Goal: Transaction & Acquisition: Purchase product/service

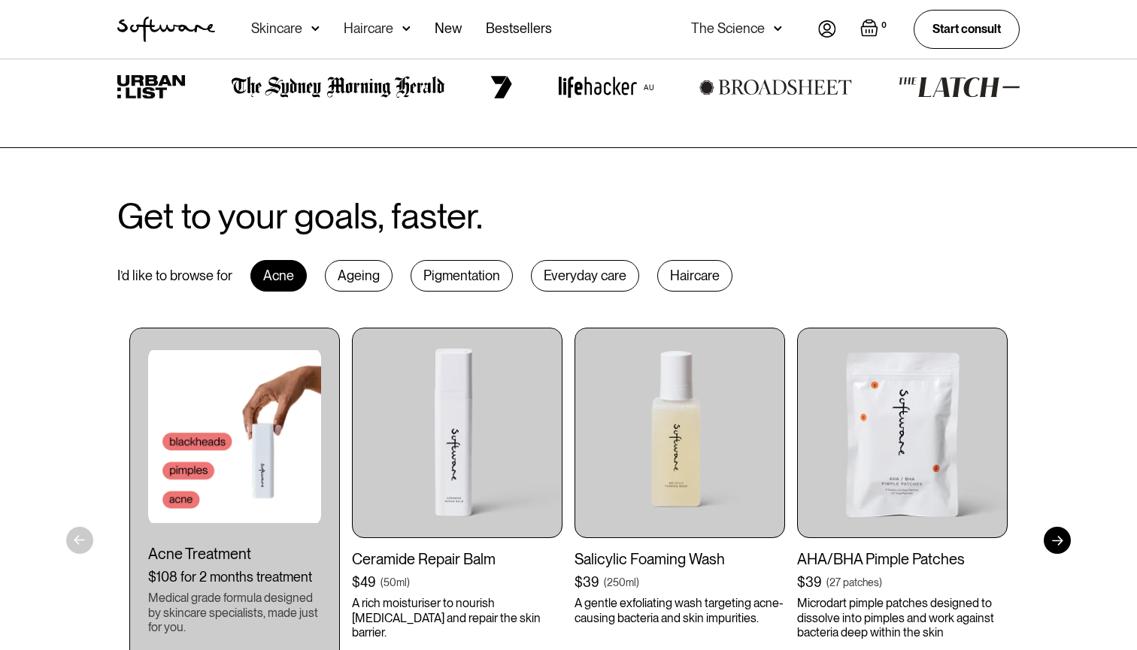
click at [727, 25] on div "The Science" at bounding box center [728, 28] width 74 height 15
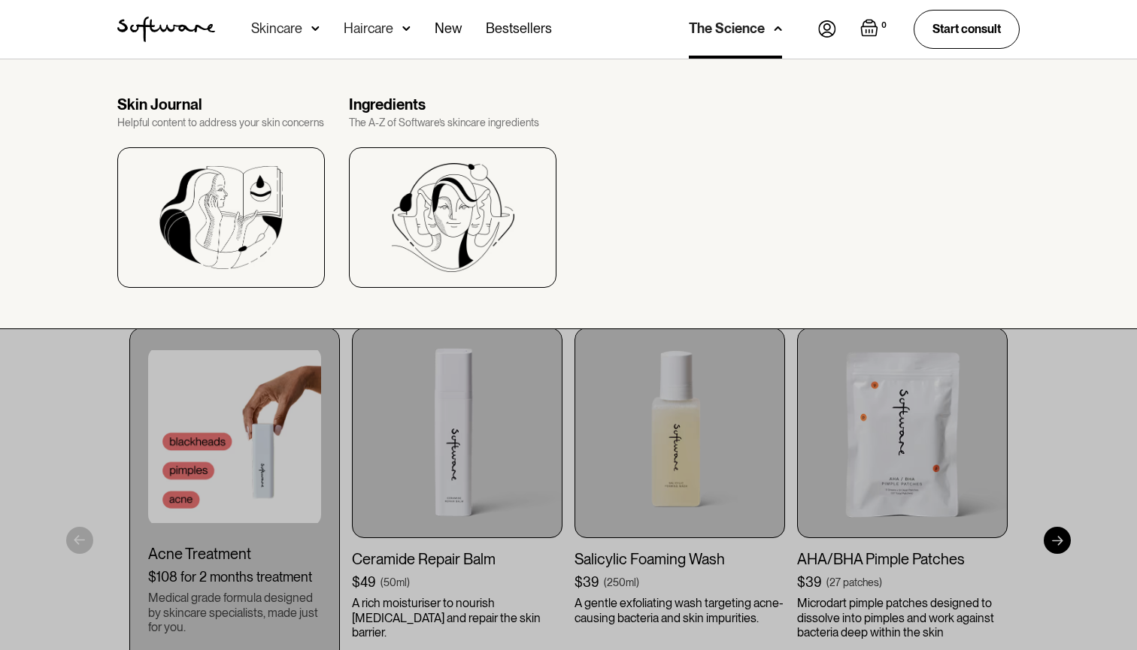
click at [816, 22] on nav "Acne Ageing Pigmentation Everyday care Hair Loss Learn Skincare Custom Formulas…" at bounding box center [516, 29] width 603 height 59
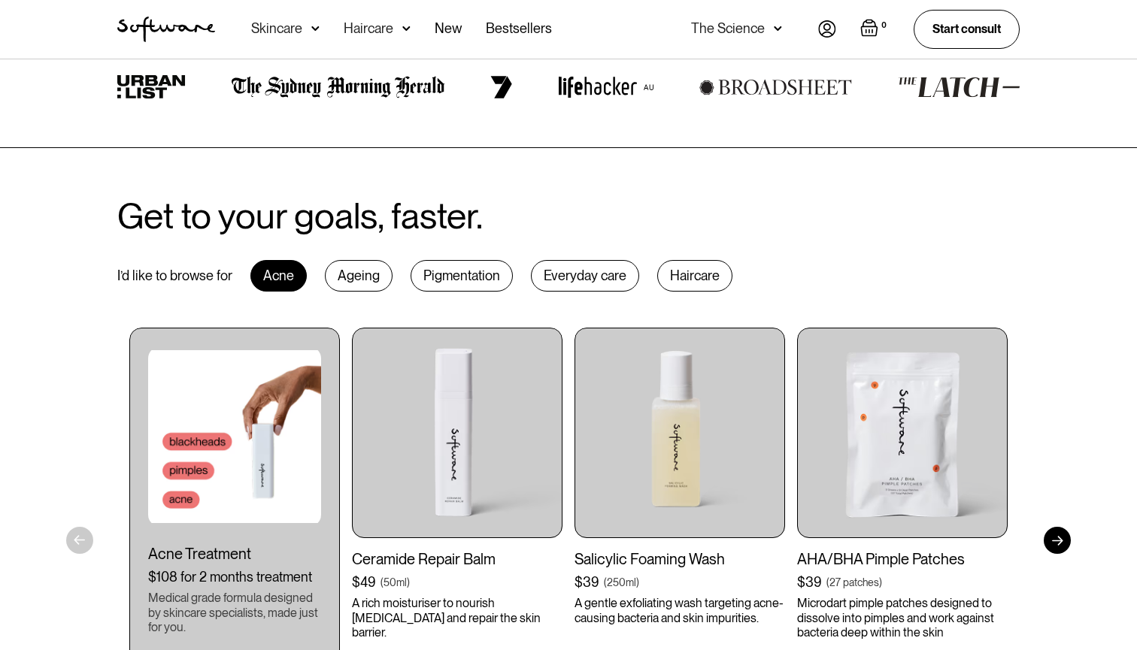
click at [827, 23] on img at bounding box center [827, 28] width 18 height 17
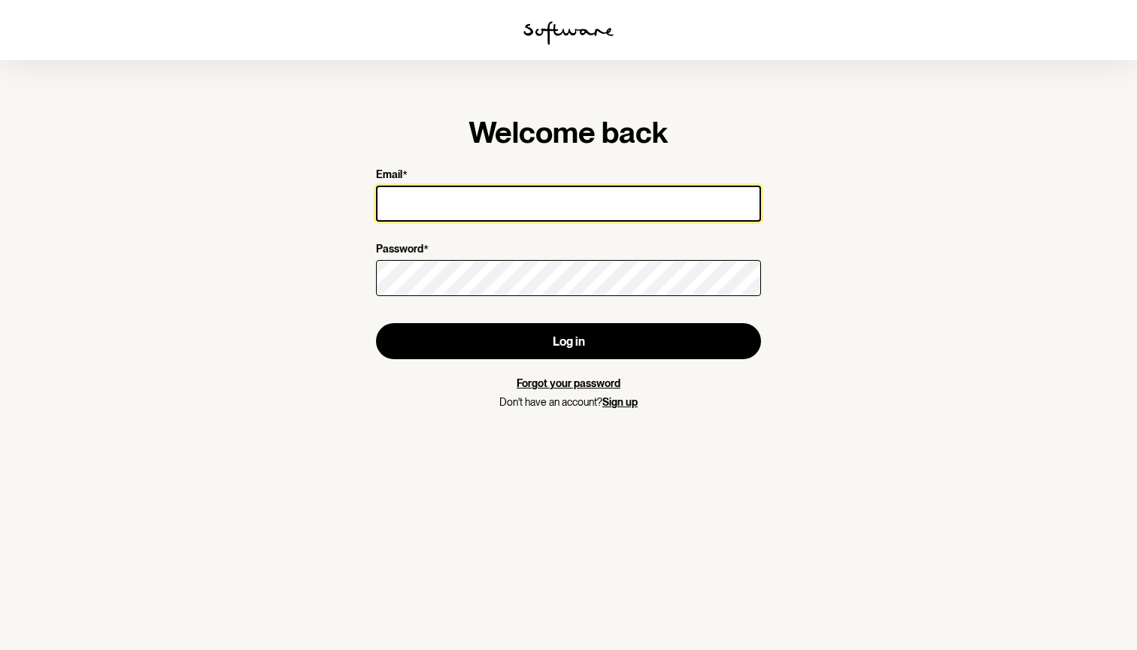
type input "[PERSON_NAME][EMAIL_ADDRESS][DOMAIN_NAME]"
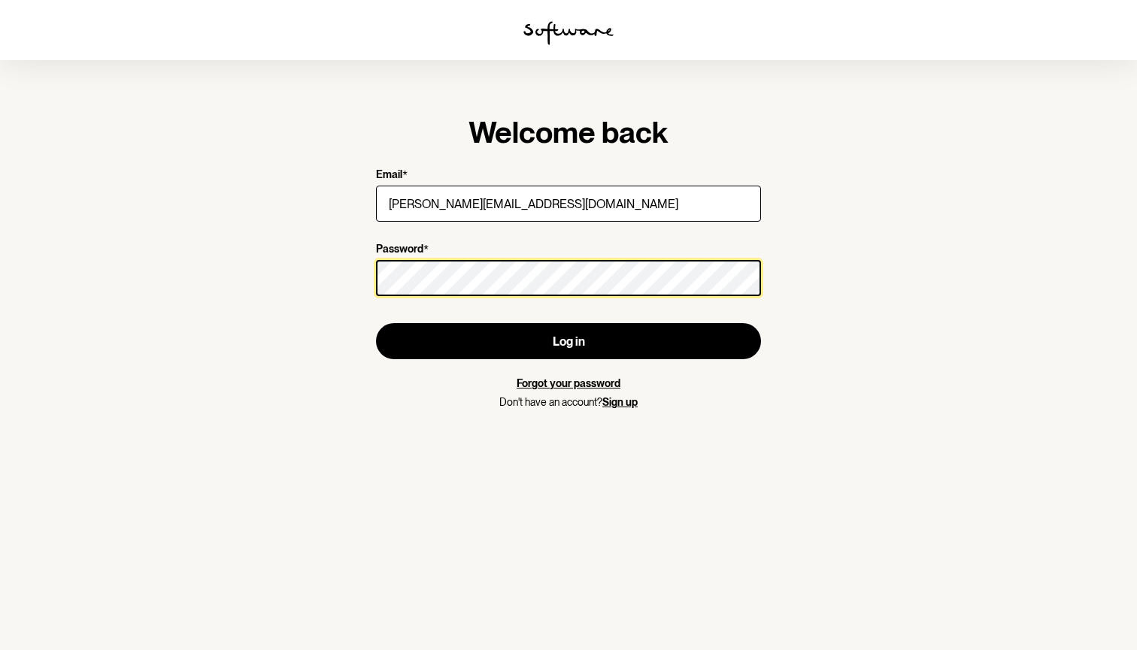
click at [568, 341] on button "Log in" at bounding box center [568, 341] width 385 height 36
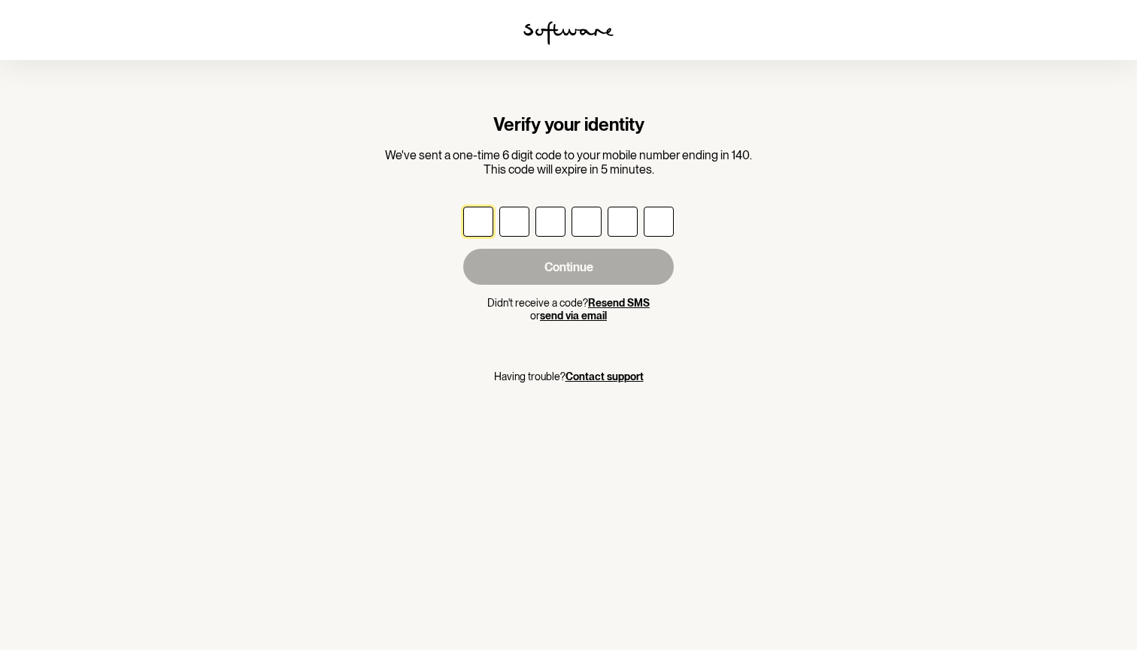
type input "9"
type input "6"
type input "2"
type input "6"
type input "0"
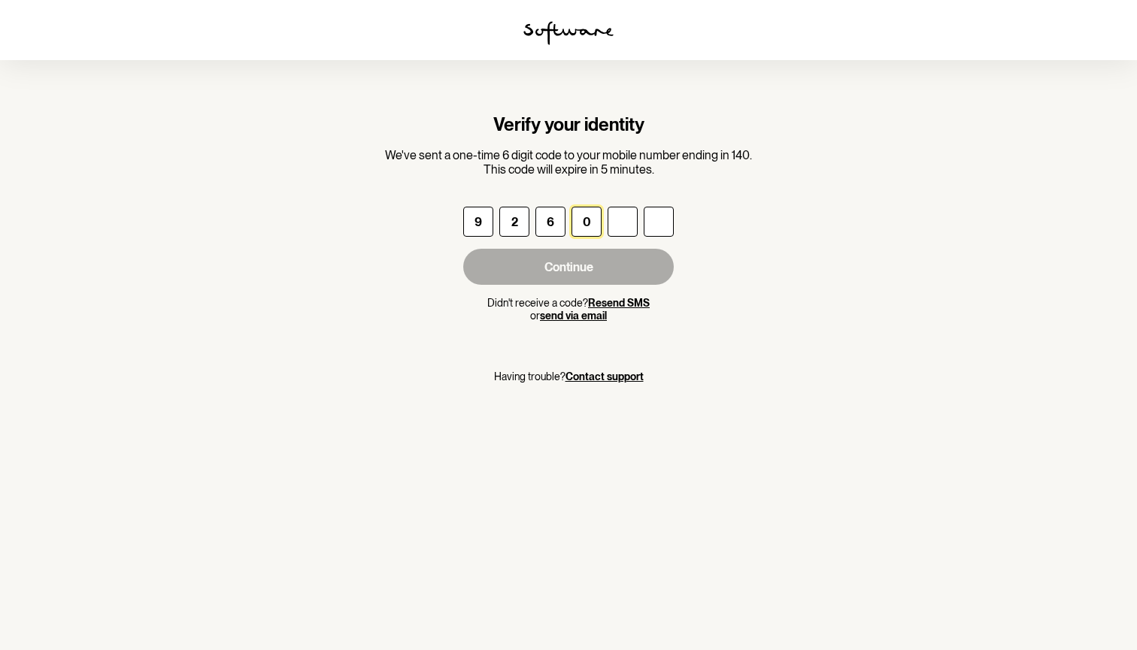
type input "2"
type input "7"
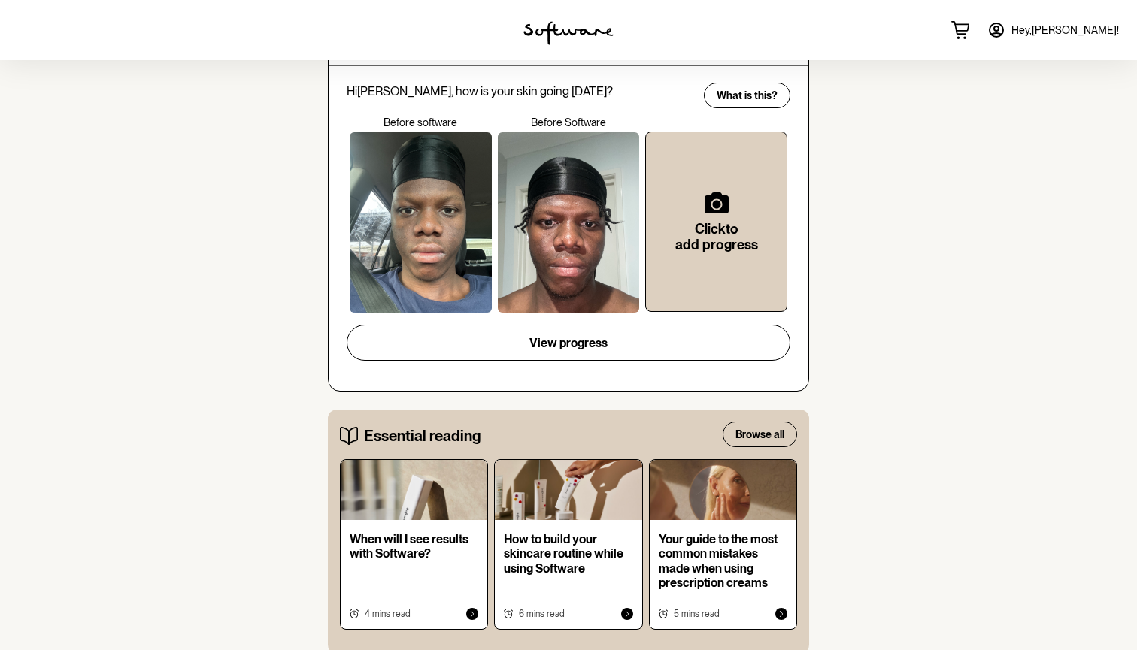
scroll to position [463, 0]
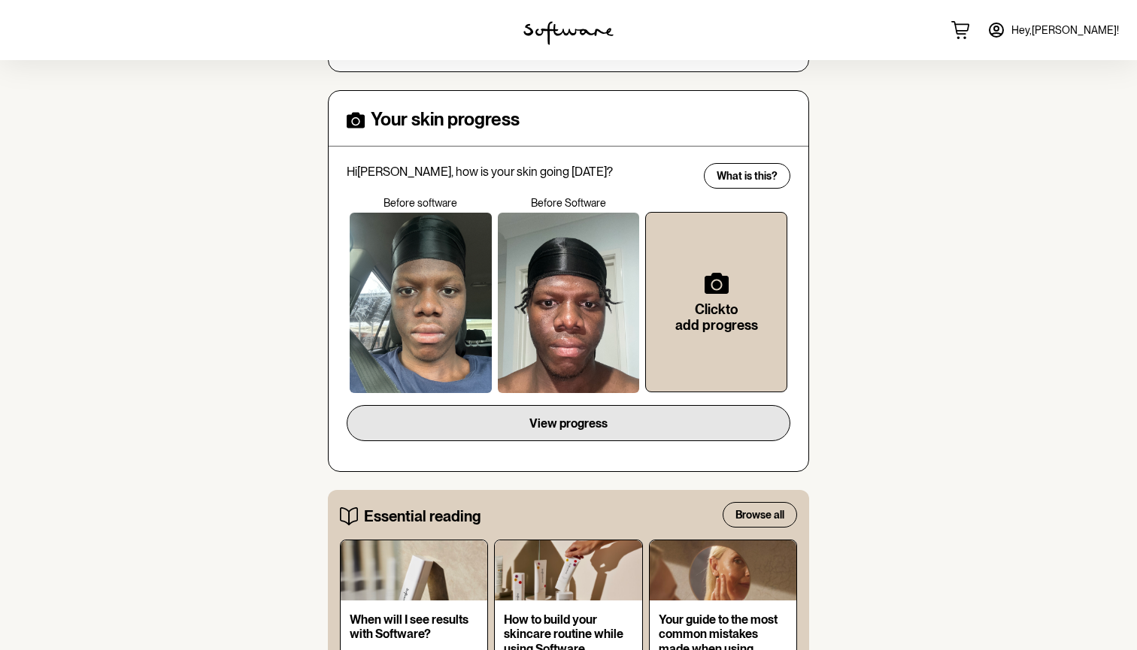
click at [607, 417] on span "View progress" at bounding box center [568, 424] width 78 height 14
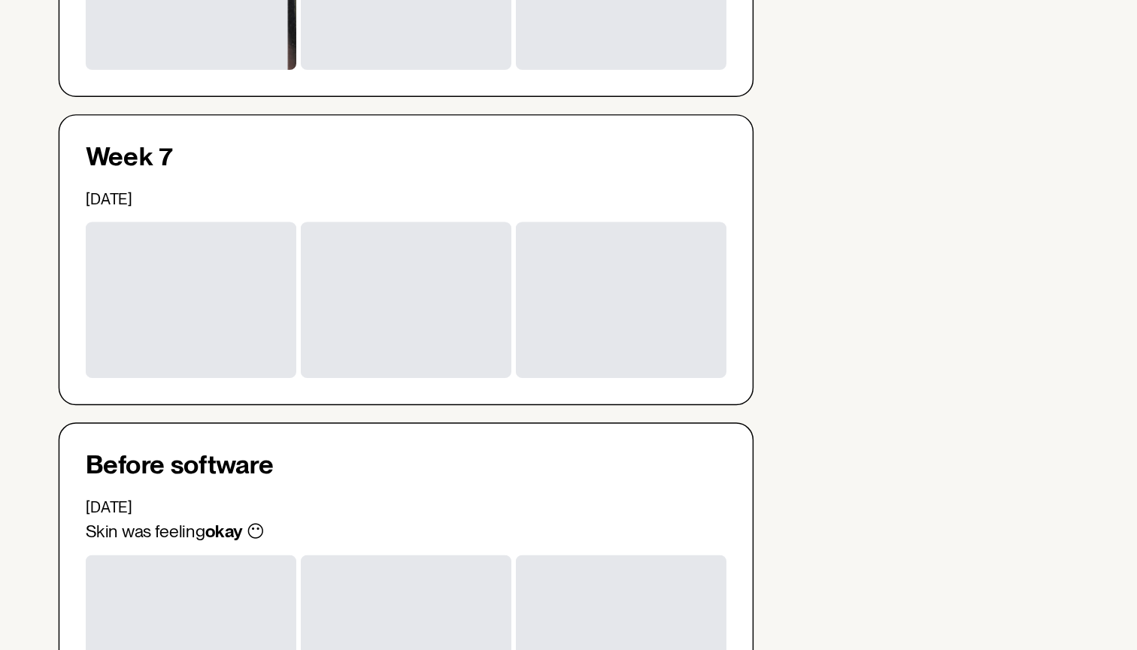
scroll to position [349, 0]
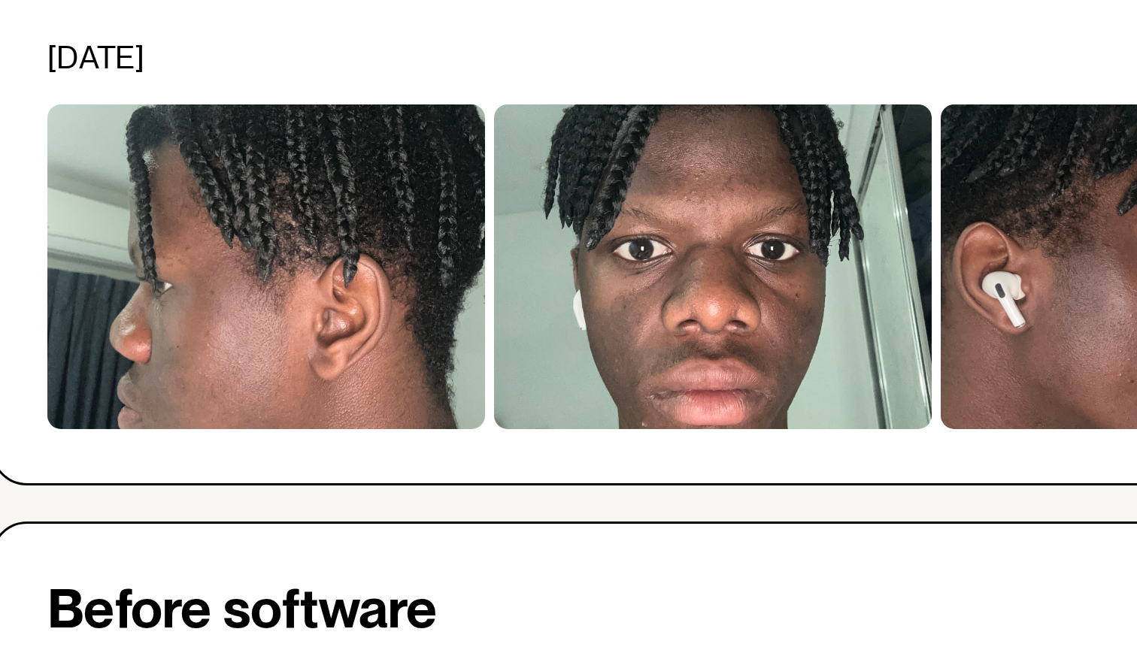
click at [347, 468] on div at bounding box center [420, 522] width 146 height 108
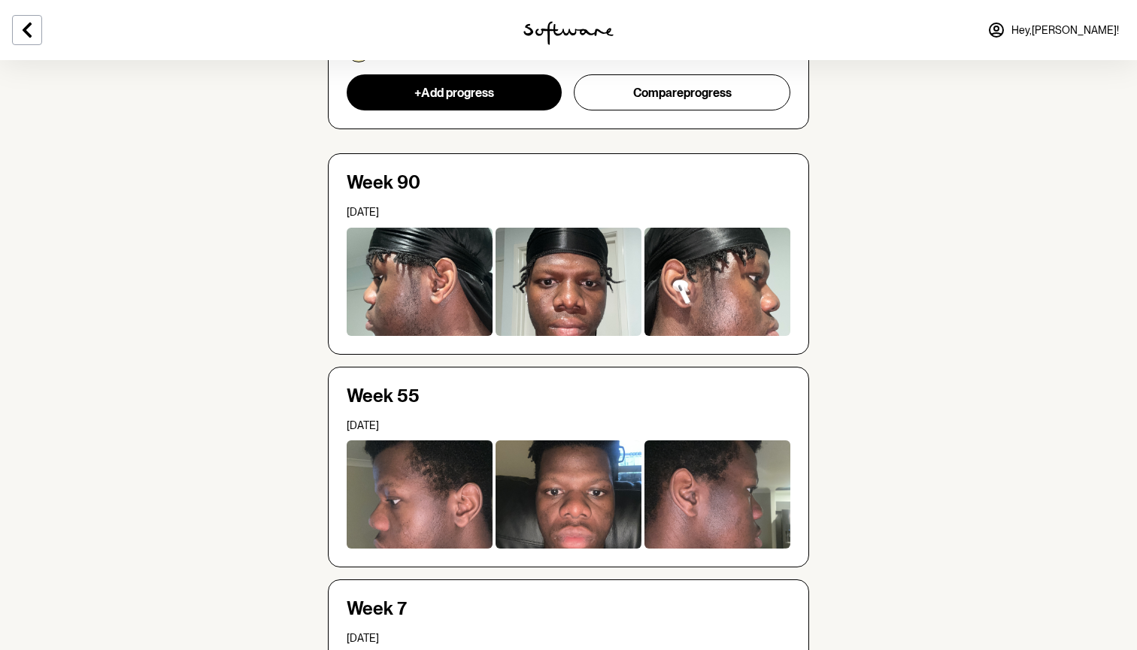
scroll to position [259, 0]
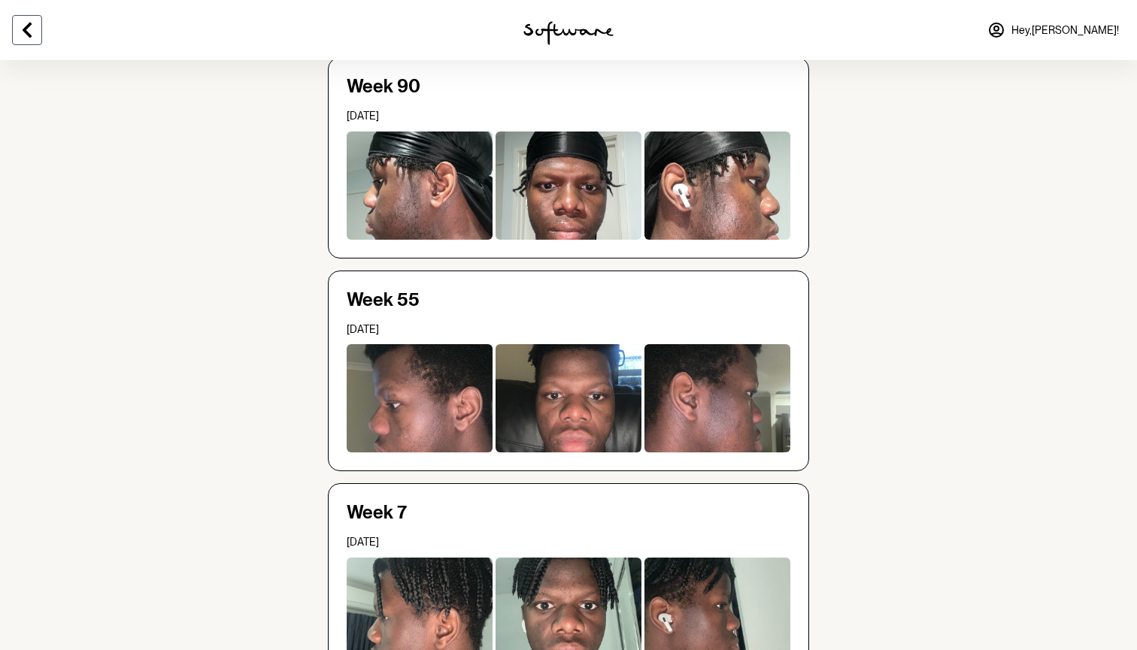
click at [24, 30] on icon at bounding box center [27, 30] width 9 height 15
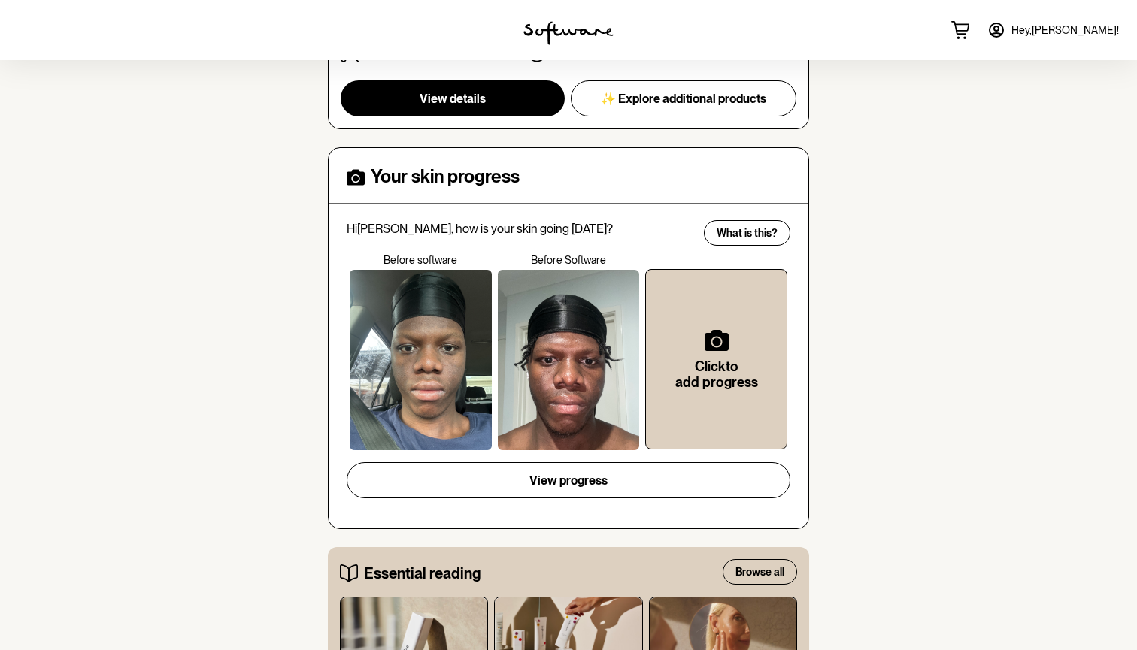
scroll to position [420, 0]
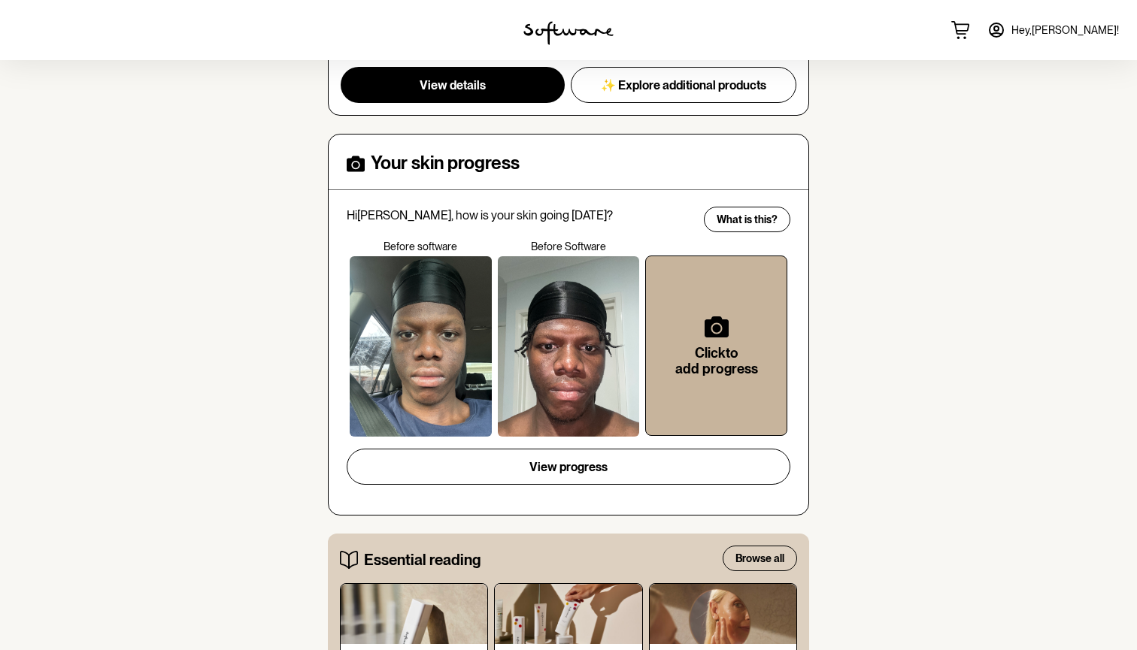
drag, startPoint x: 548, startPoint y: 354, endPoint x: 674, endPoint y: 277, distance: 148.2
click at [673, 277] on div "Before software Before Software Click to add progress" at bounding box center [569, 339] width 444 height 196
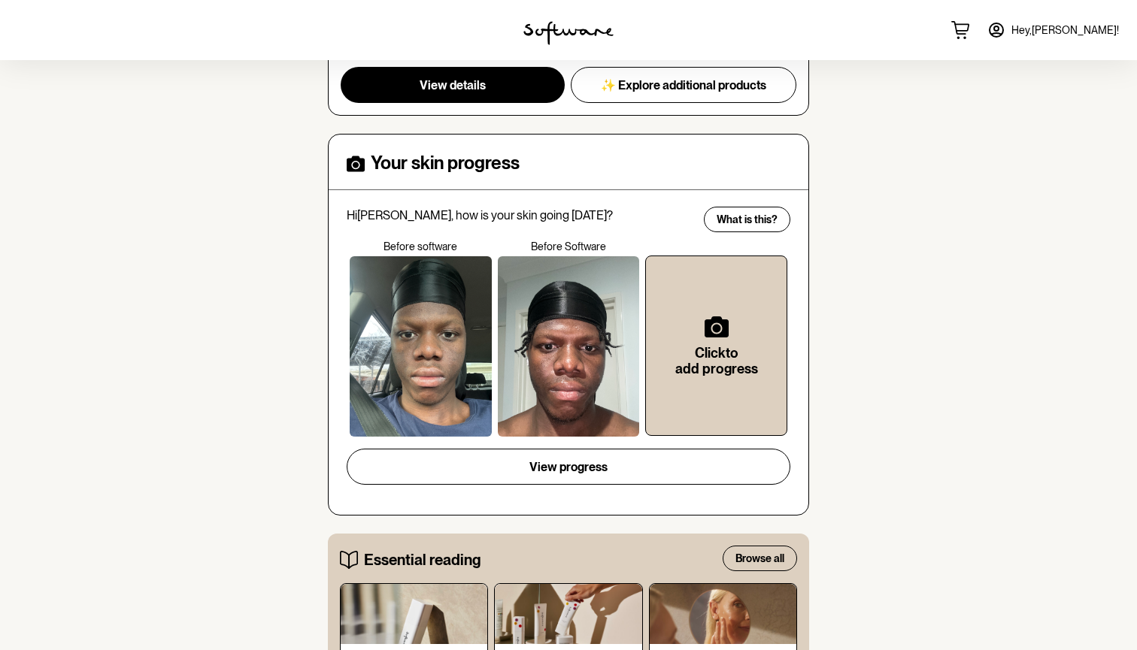
click at [597, 256] on div at bounding box center [569, 346] width 142 height 180
drag, startPoint x: 583, startPoint y: 301, endPoint x: 552, endPoint y: 435, distance: 138.2
click at [552, 435] on div "Your skin progress Hi [PERSON_NAME] , how is your skin going [DATE]? Before sof…" at bounding box center [569, 325] width 444 height 344
click at [552, 189] on div "Your skin progress Hi [PERSON_NAME] , how is your skin going [DATE]? Before sof…" at bounding box center [569, 325] width 444 height 344
click at [574, 223] on div "Hi [PERSON_NAME] , how is your skin going [DATE]?" at bounding box center [569, 215] width 444 height 26
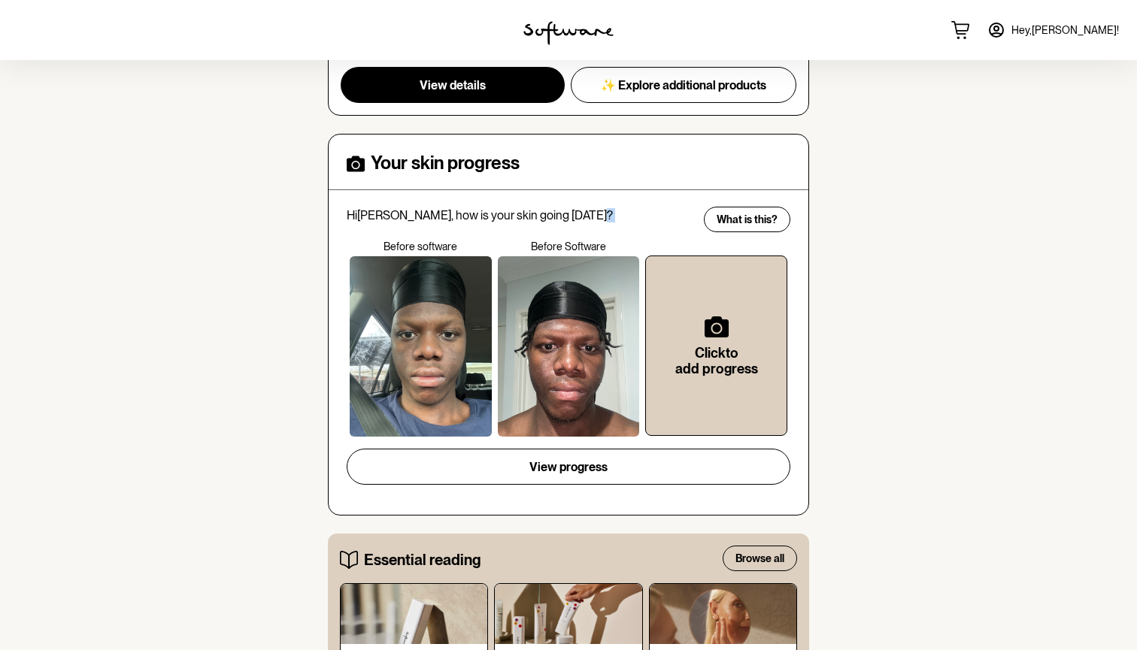
click at [574, 223] on div "Hi [PERSON_NAME] , how is your skin going [DATE]?" at bounding box center [569, 215] width 444 height 26
click at [573, 326] on div at bounding box center [569, 346] width 142 height 180
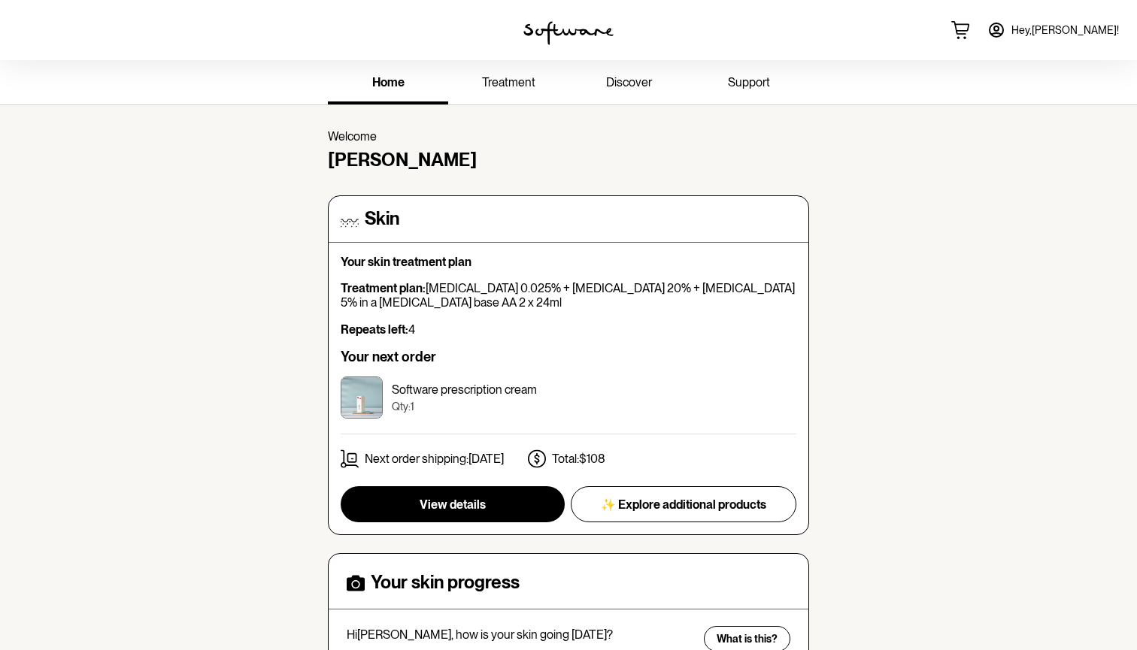
scroll to position [0, 0]
click at [508, 493] on button "View details" at bounding box center [453, 504] width 224 height 36
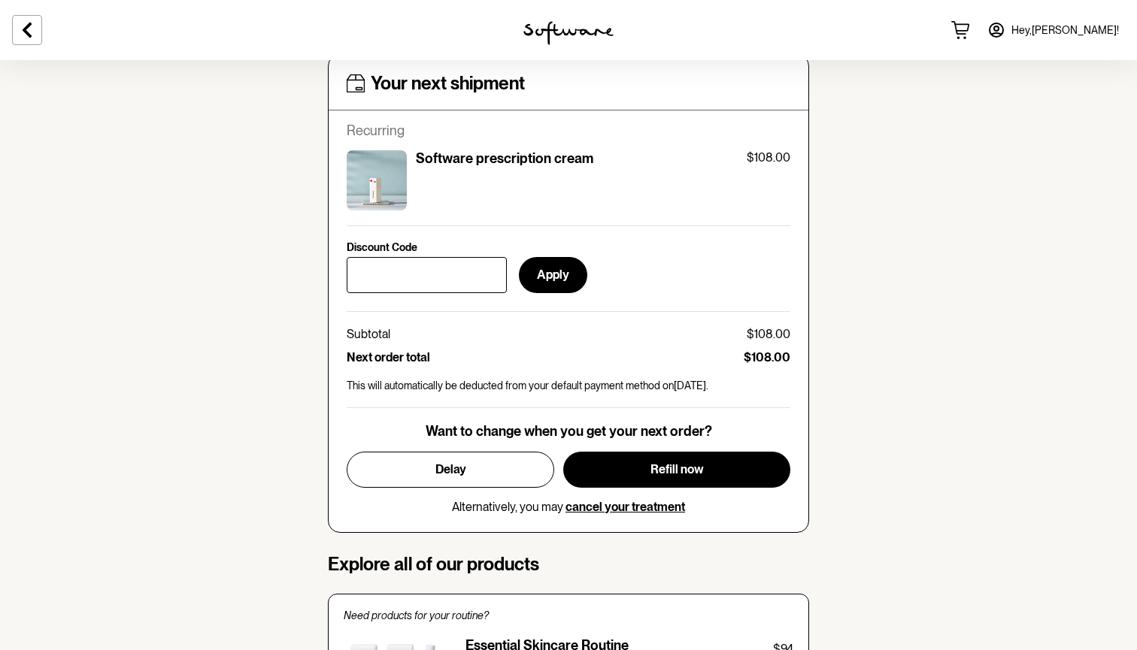
scroll to position [658, 0]
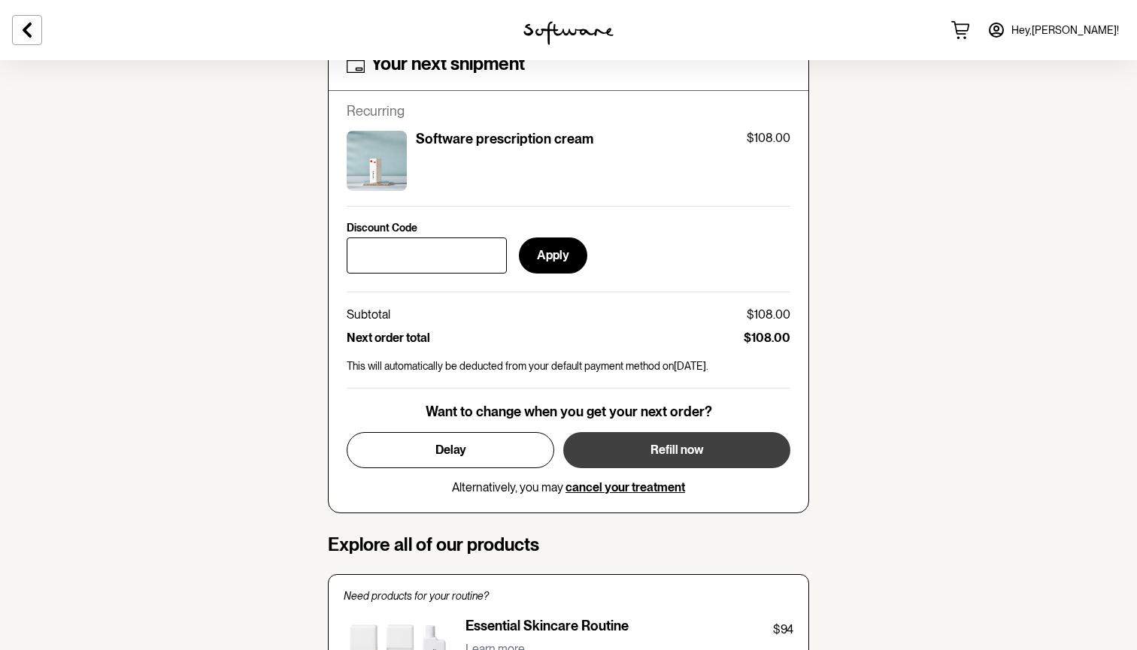
click at [680, 432] on button "Refill now" at bounding box center [676, 450] width 227 height 36
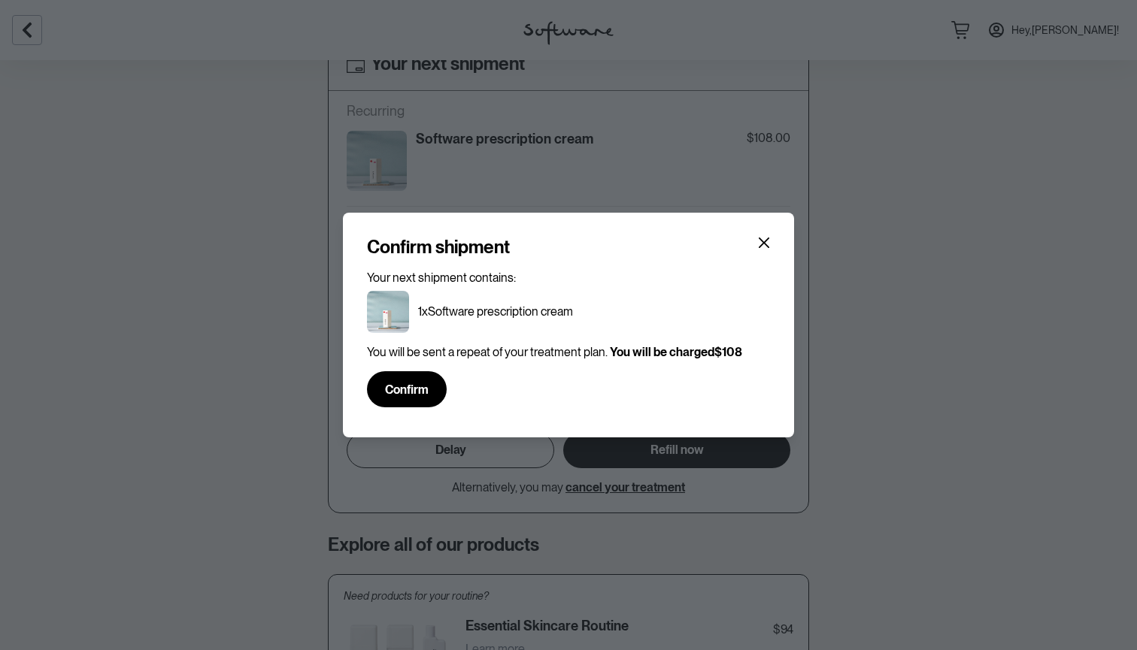
drag, startPoint x: 410, startPoint y: 386, endPoint x: 555, endPoint y: 226, distance: 215.6
click at [555, 227] on section "Confirm shipment Your next shipment contains: 1x Software prescription cream Yo…" at bounding box center [568, 325] width 451 height 225
click at [420, 389] on span "Confirm" at bounding box center [407, 390] width 44 height 14
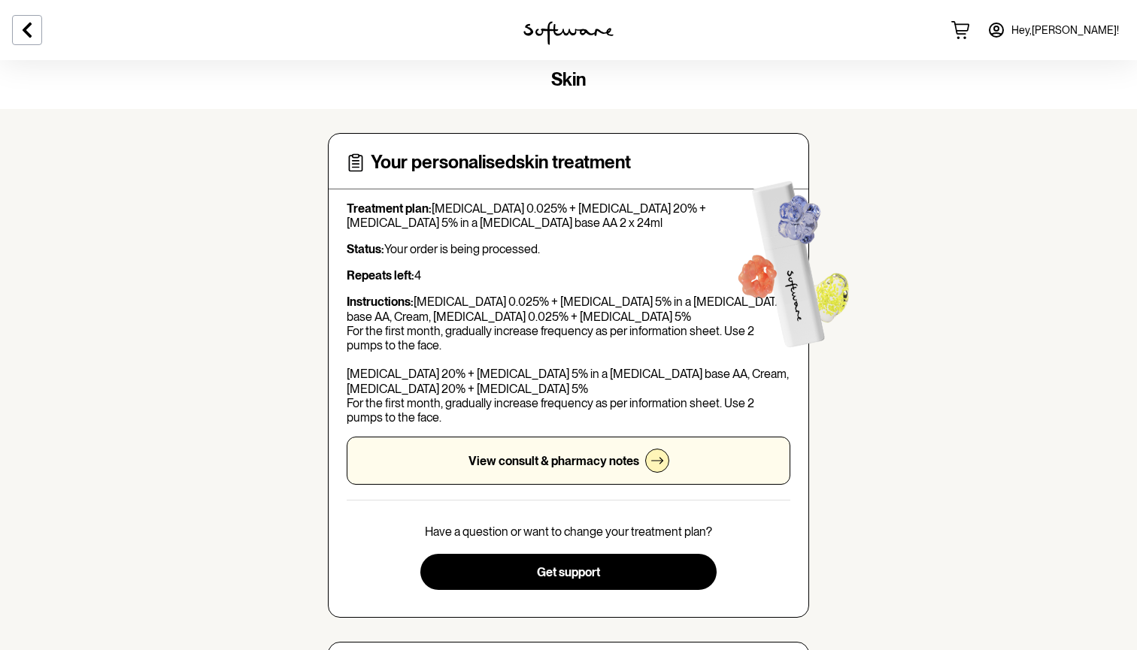
scroll to position [10, 0]
click at [1092, 27] on span "Hey, [PERSON_NAME] !" at bounding box center [1065, 30] width 108 height 13
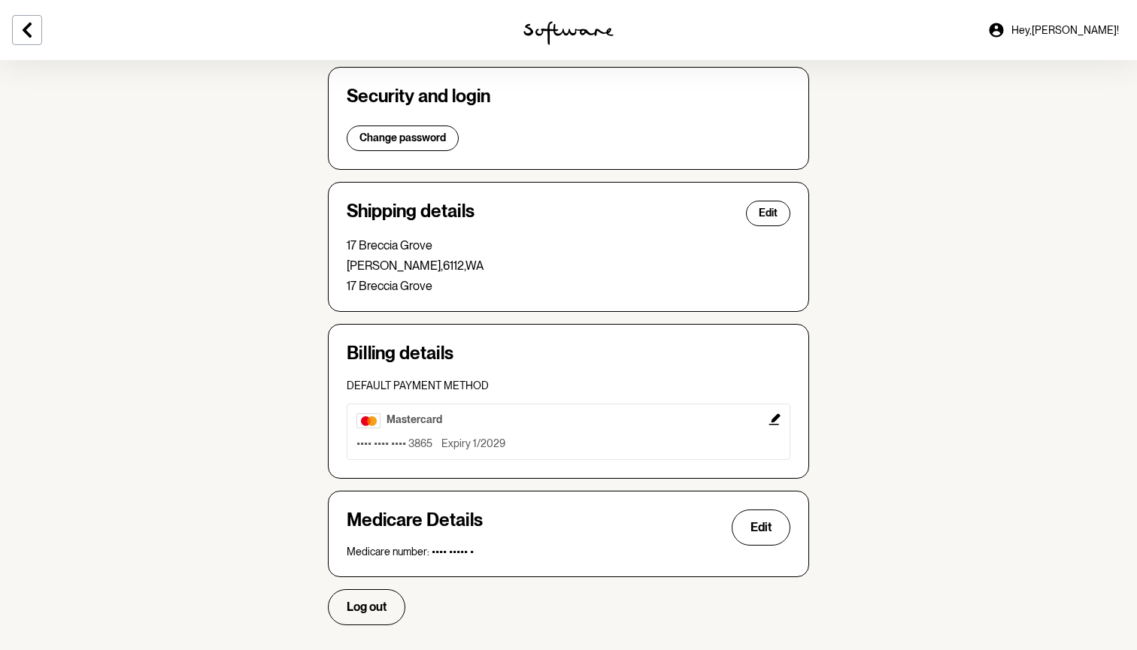
scroll to position [286, 0]
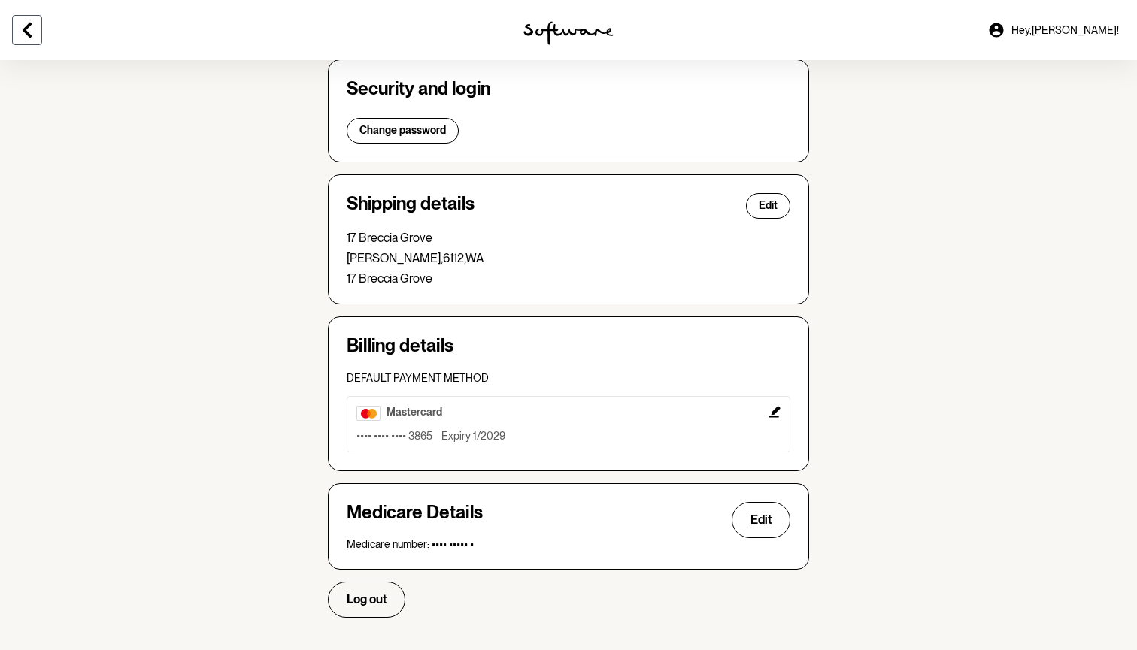
click at [30, 36] on icon at bounding box center [27, 30] width 9 height 15
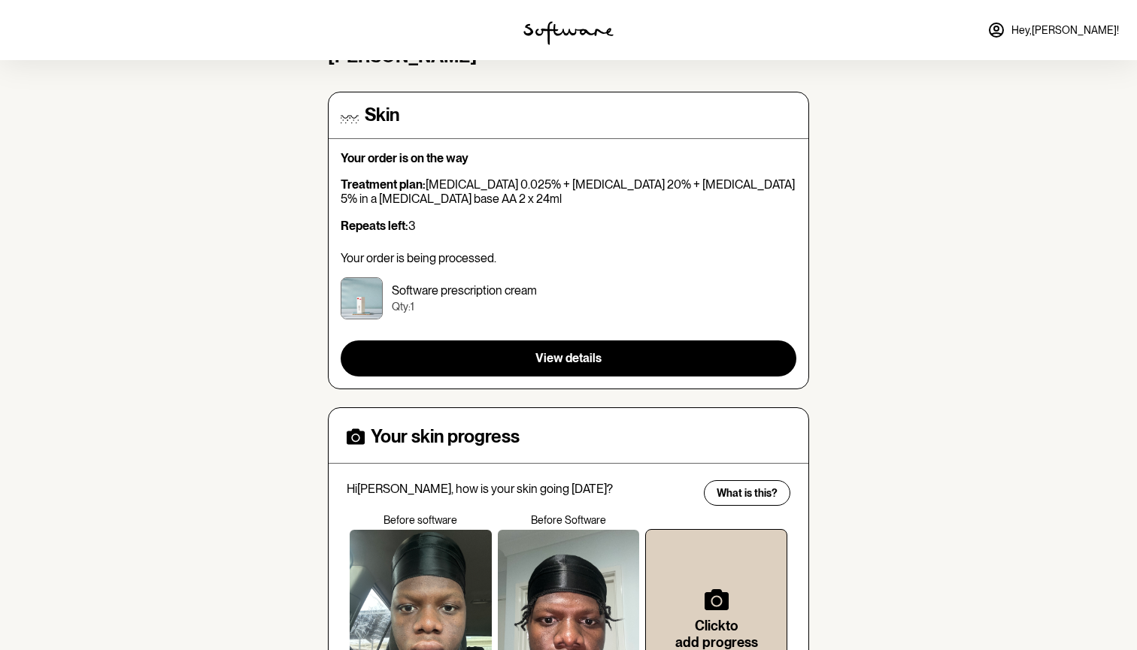
scroll to position [106, 0]
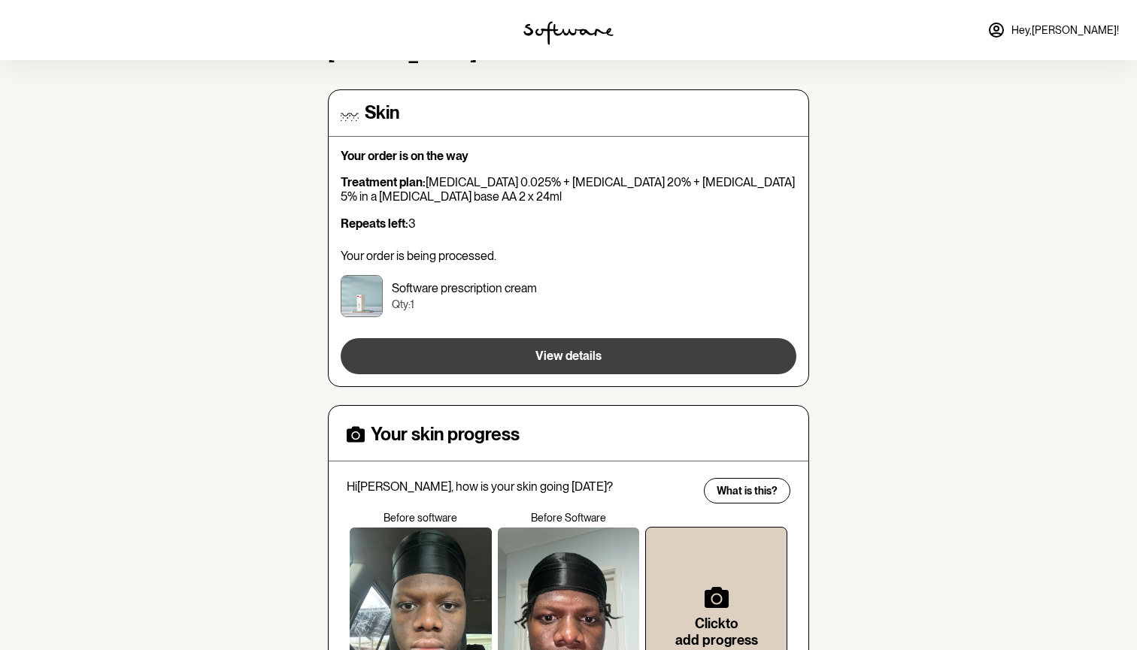
click at [571, 353] on span "View details" at bounding box center [568, 356] width 66 height 14
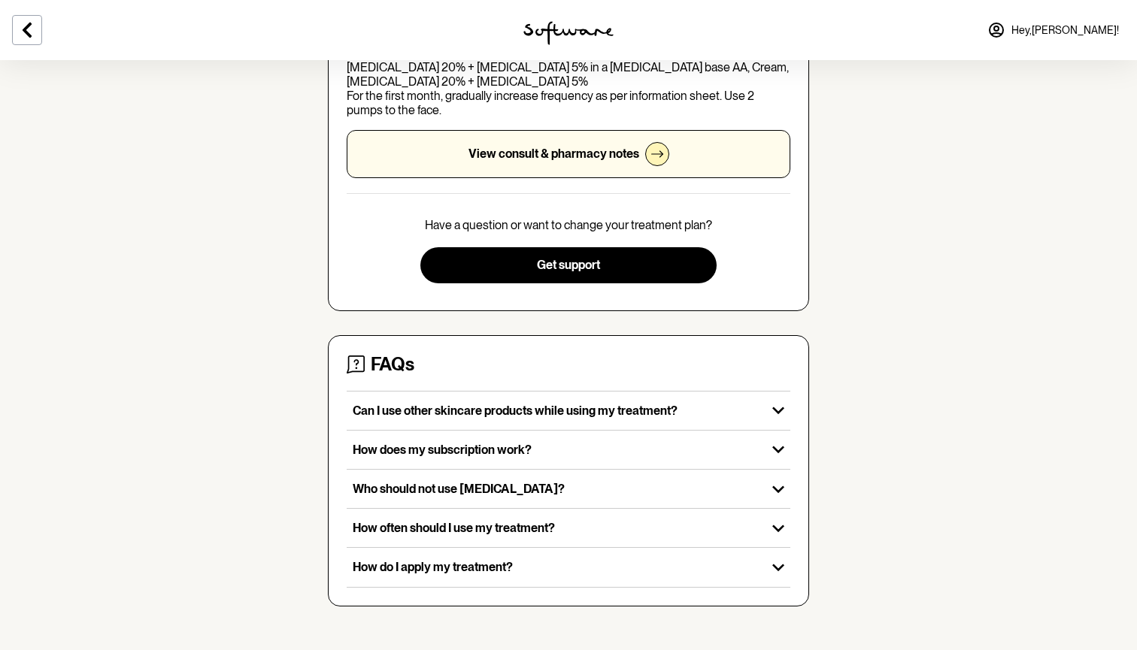
scroll to position [356, 0]
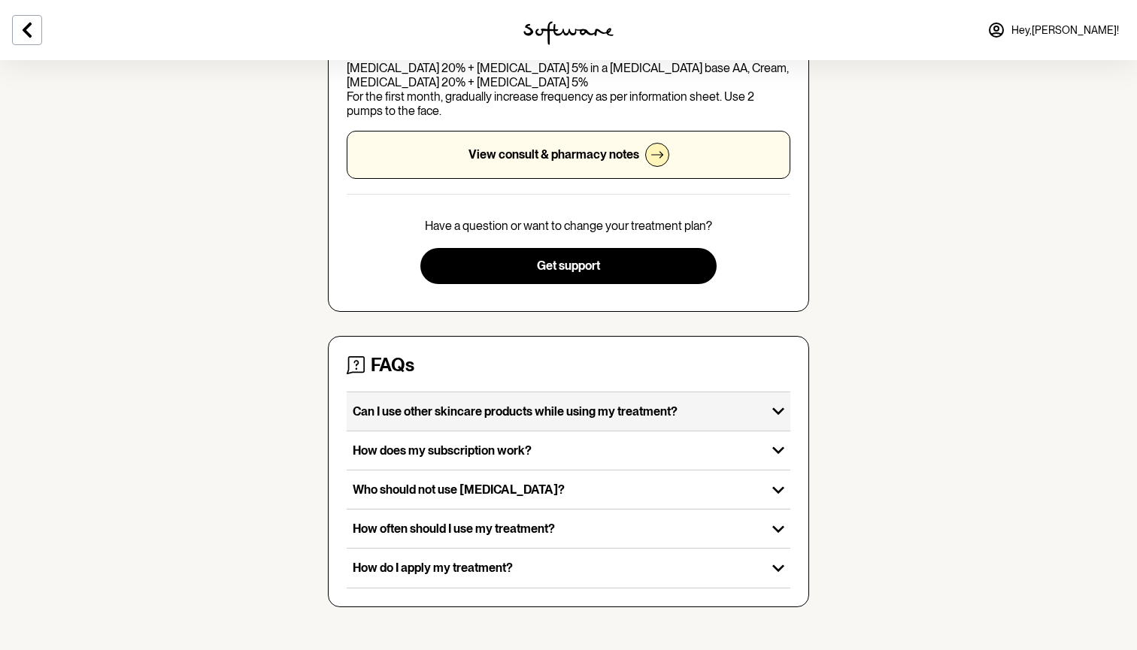
click at [560, 409] on p "Can I use other skincare products while using my treatment?" at bounding box center [557, 412] width 408 height 14
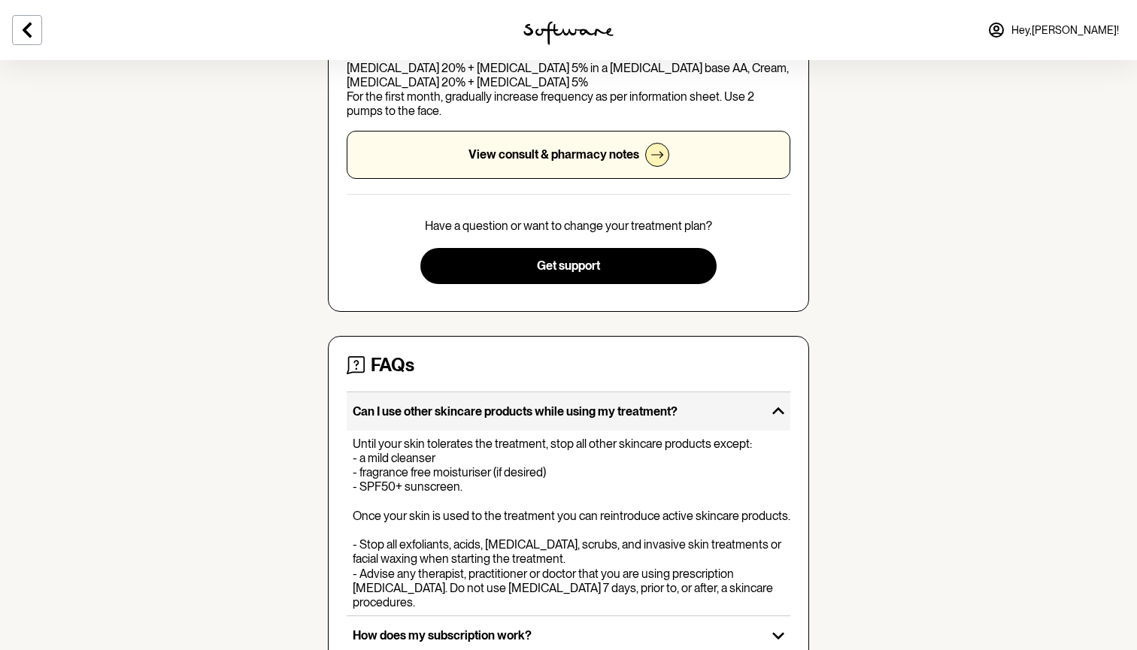
click at [560, 409] on p "Can I use other skincare products while using my treatment?" at bounding box center [557, 412] width 408 height 14
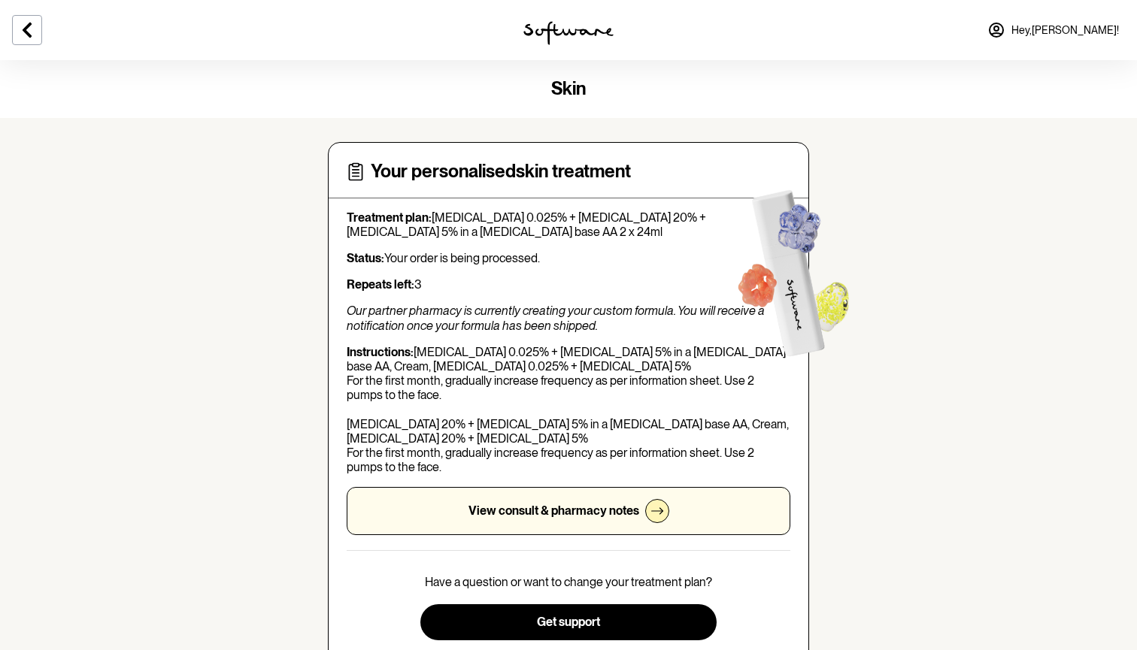
scroll to position [0, 0]
click at [26, 34] on icon at bounding box center [27, 30] width 18 height 18
